Goal: Task Accomplishment & Management: Use online tool/utility

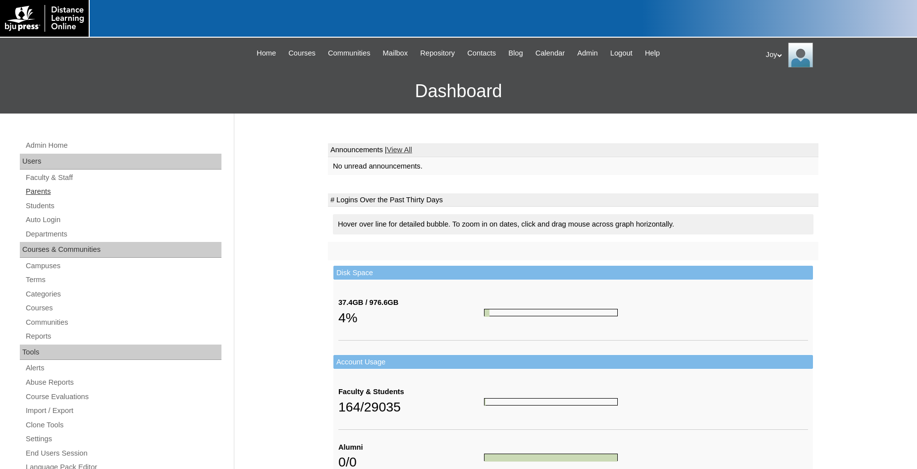
click at [43, 198] on link "Parents" at bounding box center [123, 191] width 197 height 12
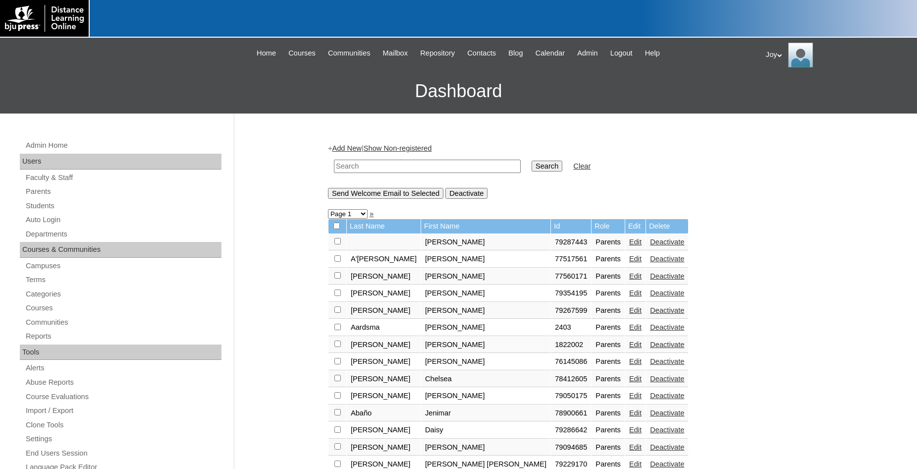
click at [435, 169] on input "text" at bounding box center [427, 165] width 187 height 13
click at [402, 169] on input "text" at bounding box center [427, 165] width 187 height 13
type input "[PERSON_NAME]"
click at [531, 160] on input "Search" at bounding box center [546, 165] width 31 height 11
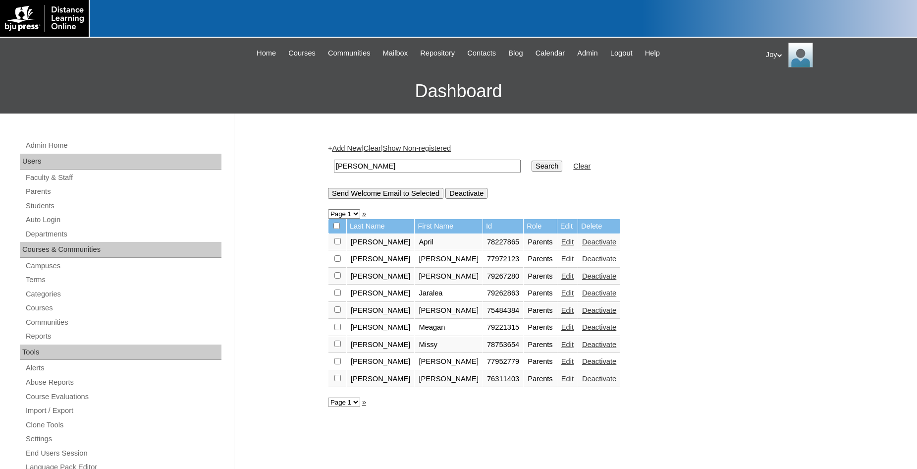
click at [561, 262] on link "Edit" at bounding box center [567, 259] width 12 height 8
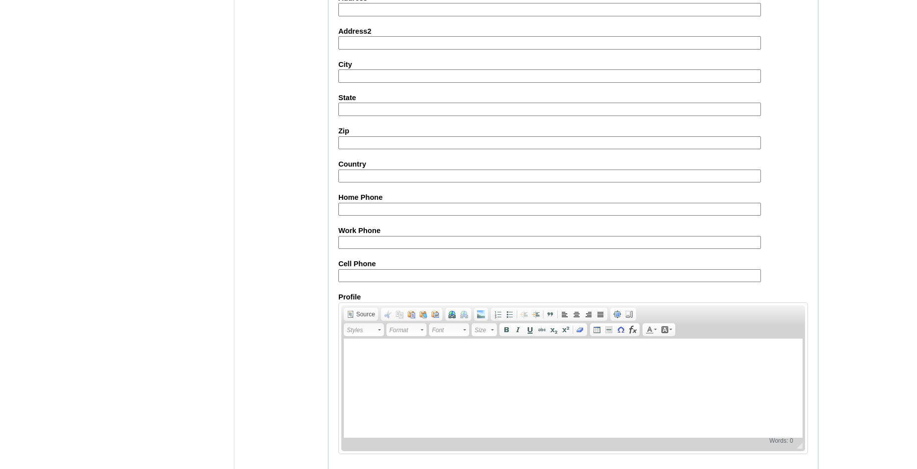
scroll to position [838, 0]
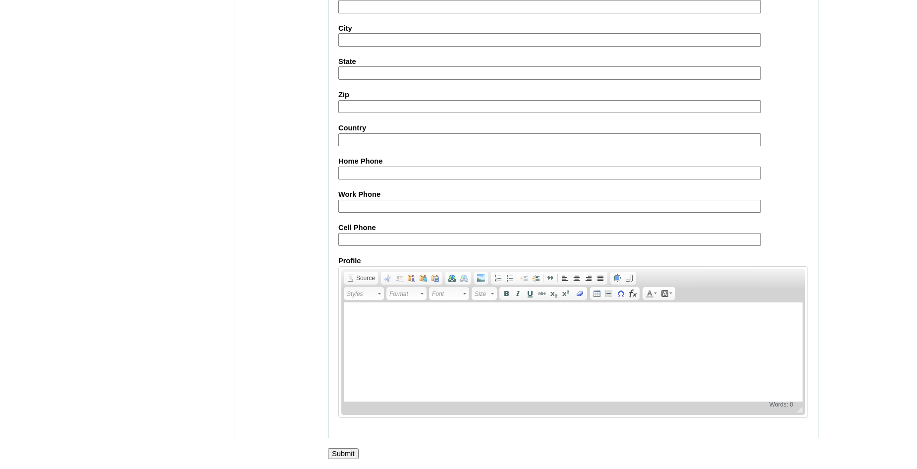
click at [346, 450] on input "Submit" at bounding box center [343, 453] width 31 height 11
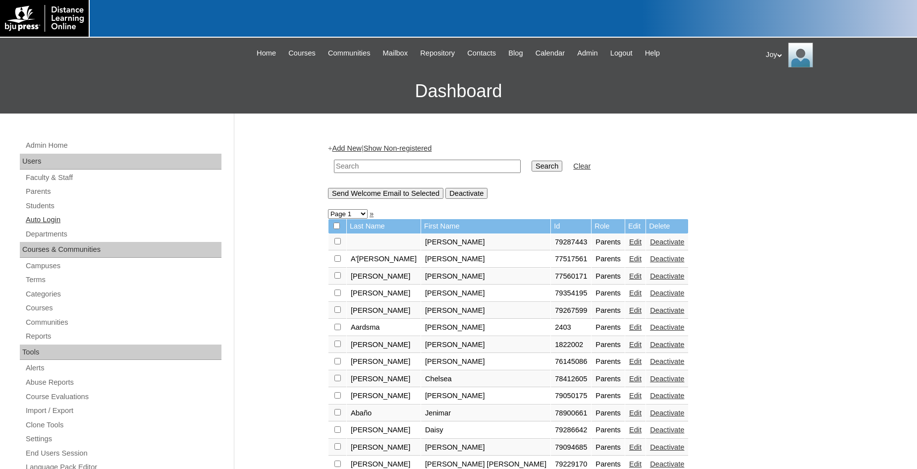
click at [45, 220] on link "Auto Login" at bounding box center [123, 219] width 197 height 12
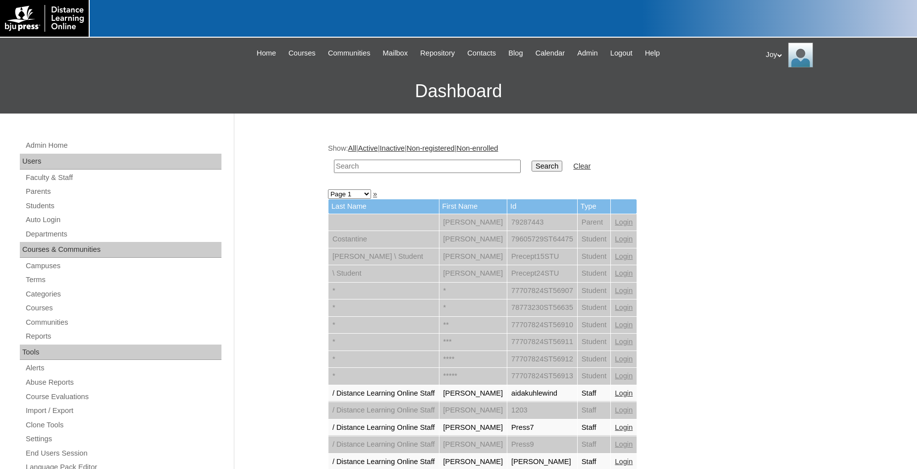
click at [397, 166] on input "text" at bounding box center [427, 165] width 187 height 13
type input "Garrett"
click at [531, 160] on input "Search" at bounding box center [546, 165] width 31 height 11
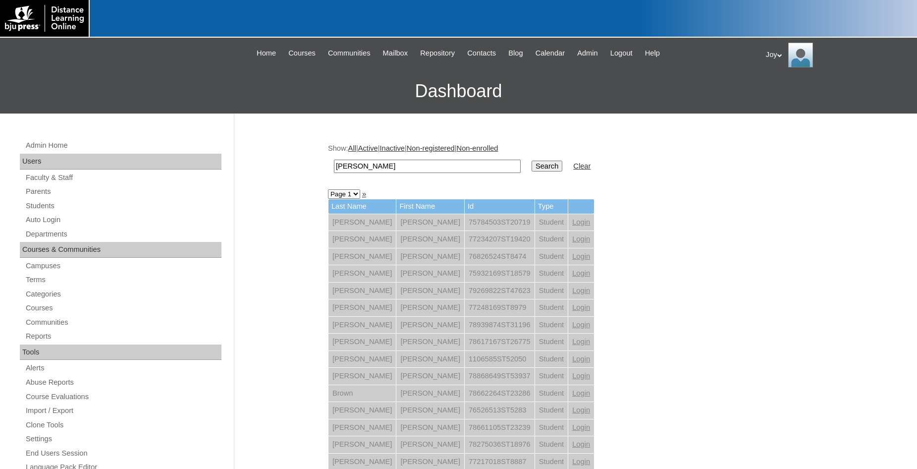
drag, startPoint x: 372, startPoint y: 166, endPoint x: 208, endPoint y: 153, distance: 164.9
click at [334, 159] on input "[PERSON_NAME]" at bounding box center [427, 165] width 187 height 13
paste input "77972123"
type input "77972123"
click at [542, 169] on input "Search" at bounding box center [546, 165] width 31 height 11
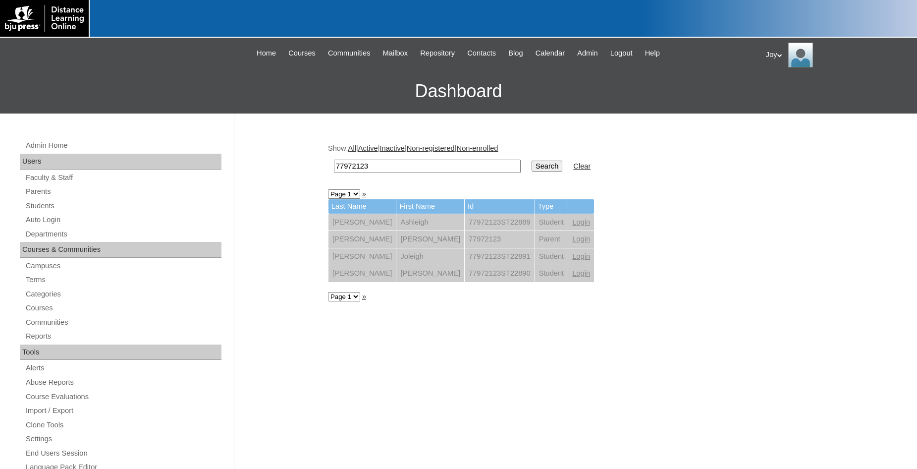
click at [572, 239] on link "Login" at bounding box center [581, 239] width 18 height 8
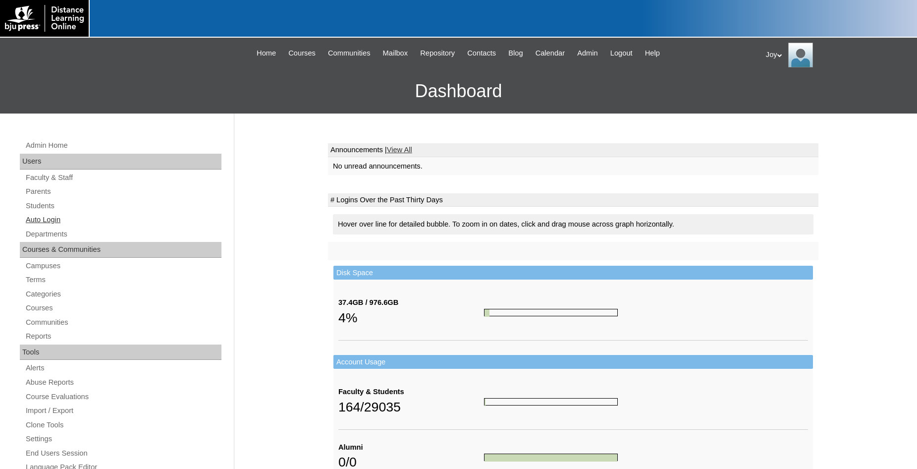
click at [55, 224] on link "Auto Login" at bounding box center [123, 219] width 197 height 12
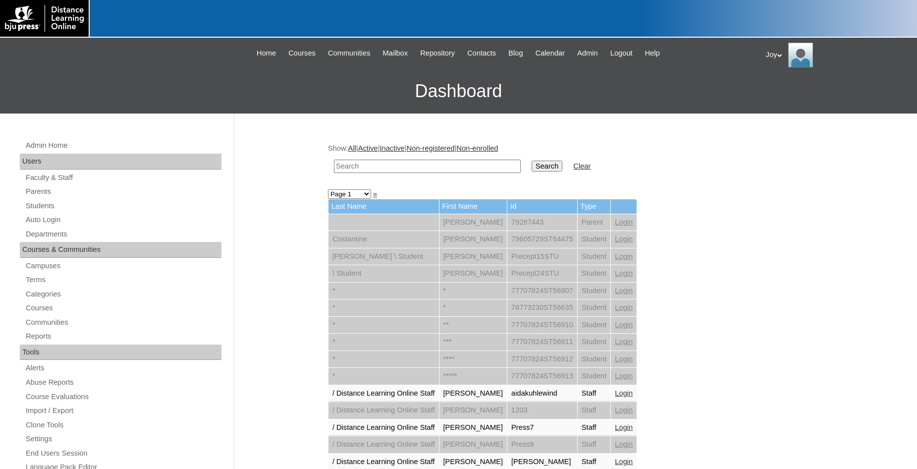
paste input "77972123"
type input "77972123"
click at [510, 165] on td "77972123" at bounding box center [427, 166] width 197 height 23
click at [547, 162] on td "Search" at bounding box center [546, 166] width 41 height 23
click at [531, 165] on input "Search" at bounding box center [546, 165] width 31 height 11
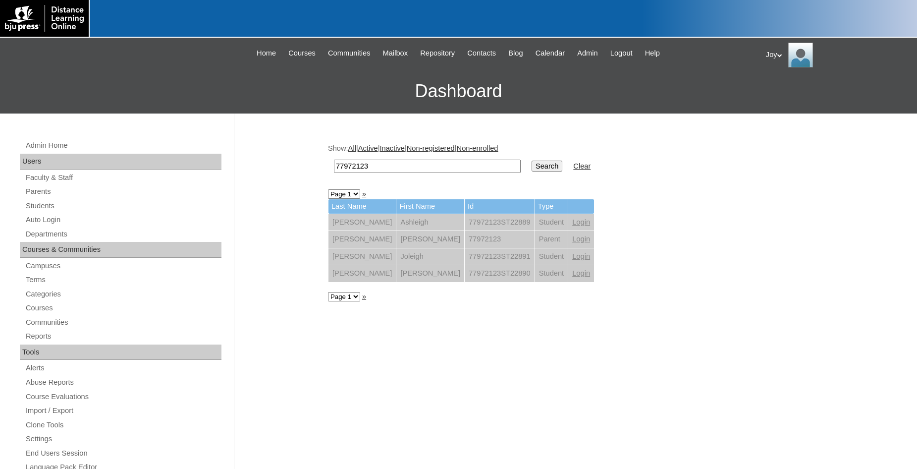
click at [572, 240] on link "Login" at bounding box center [581, 239] width 18 height 8
